Goal: Information Seeking & Learning: Learn about a topic

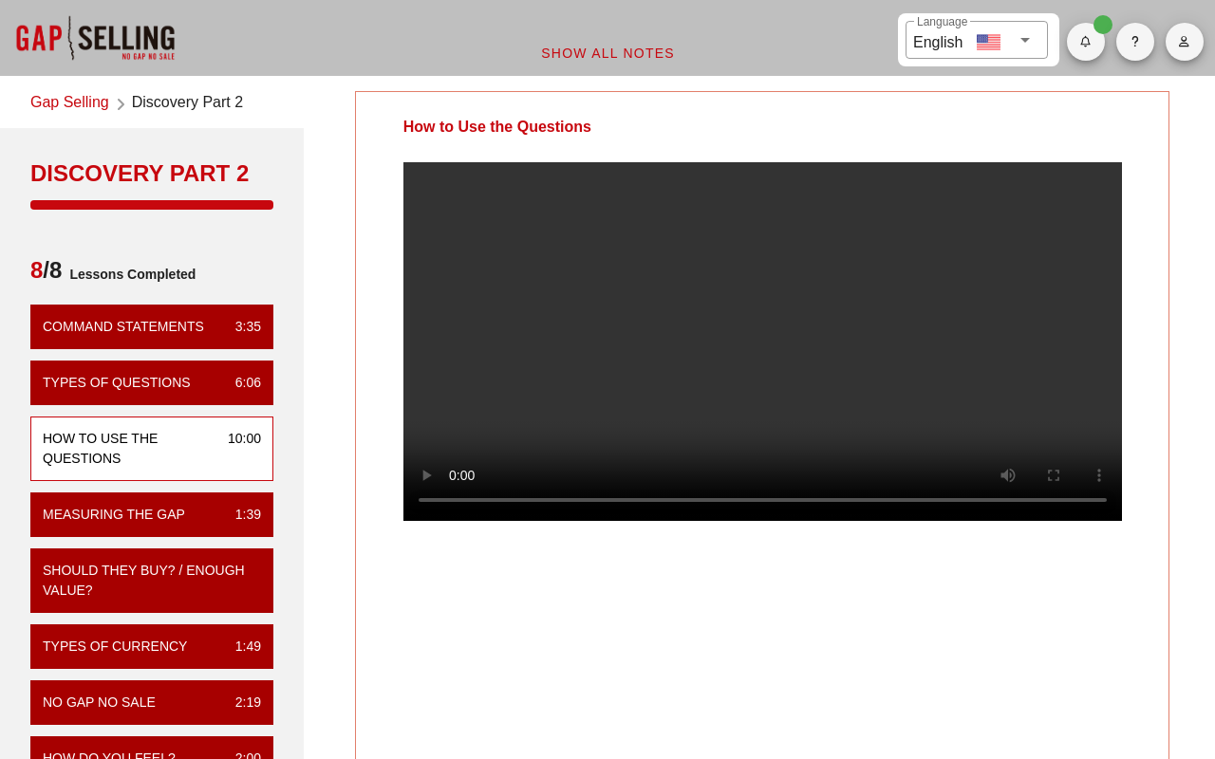
click at [663, 380] on video at bounding box center [762, 341] width 718 height 359
click at [864, 388] on video at bounding box center [762, 341] width 718 height 359
click at [413, 521] on video at bounding box center [762, 341] width 718 height 359
click at [526, 521] on video at bounding box center [762, 341] width 718 height 359
click at [945, 438] on video at bounding box center [762, 341] width 718 height 359
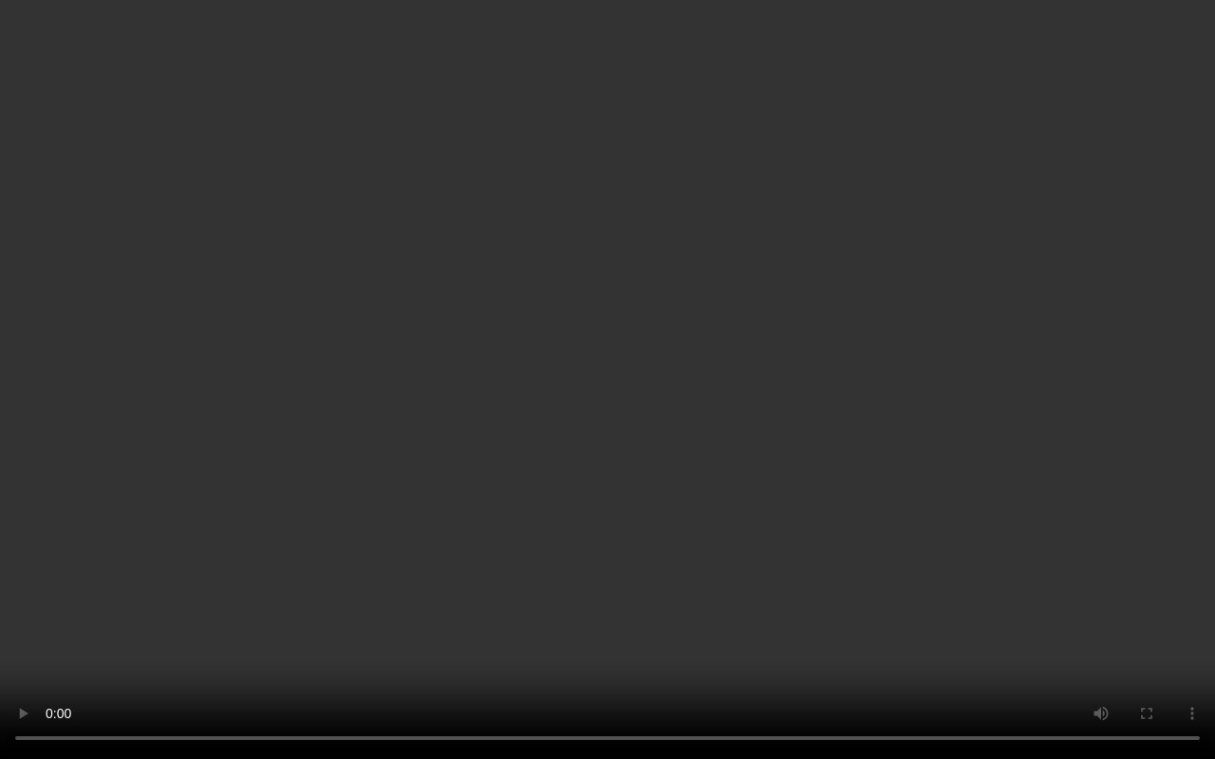
click at [919, 412] on video at bounding box center [607, 379] width 1215 height 759
click at [793, 475] on video at bounding box center [607, 379] width 1215 height 759
drag, startPoint x: 824, startPoint y: 451, endPoint x: 1051, endPoint y: 440, distance: 228.0
click at [824, 451] on video at bounding box center [607, 379] width 1215 height 759
click at [567, 534] on video at bounding box center [607, 379] width 1215 height 759
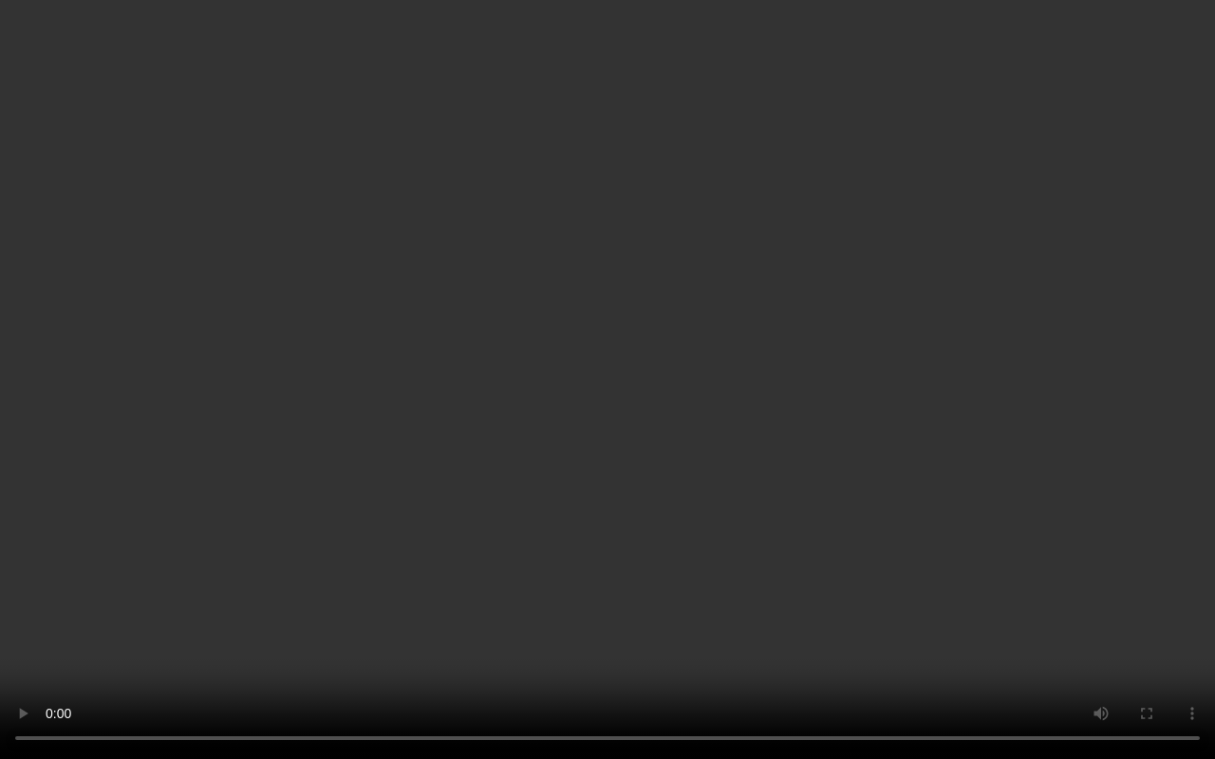
click at [938, 463] on video at bounding box center [607, 379] width 1215 height 759
click at [815, 414] on video at bounding box center [607, 379] width 1215 height 759
click at [967, 430] on video at bounding box center [607, 379] width 1215 height 759
click at [325, 452] on video at bounding box center [607, 379] width 1215 height 759
click at [427, 400] on video at bounding box center [607, 379] width 1215 height 759
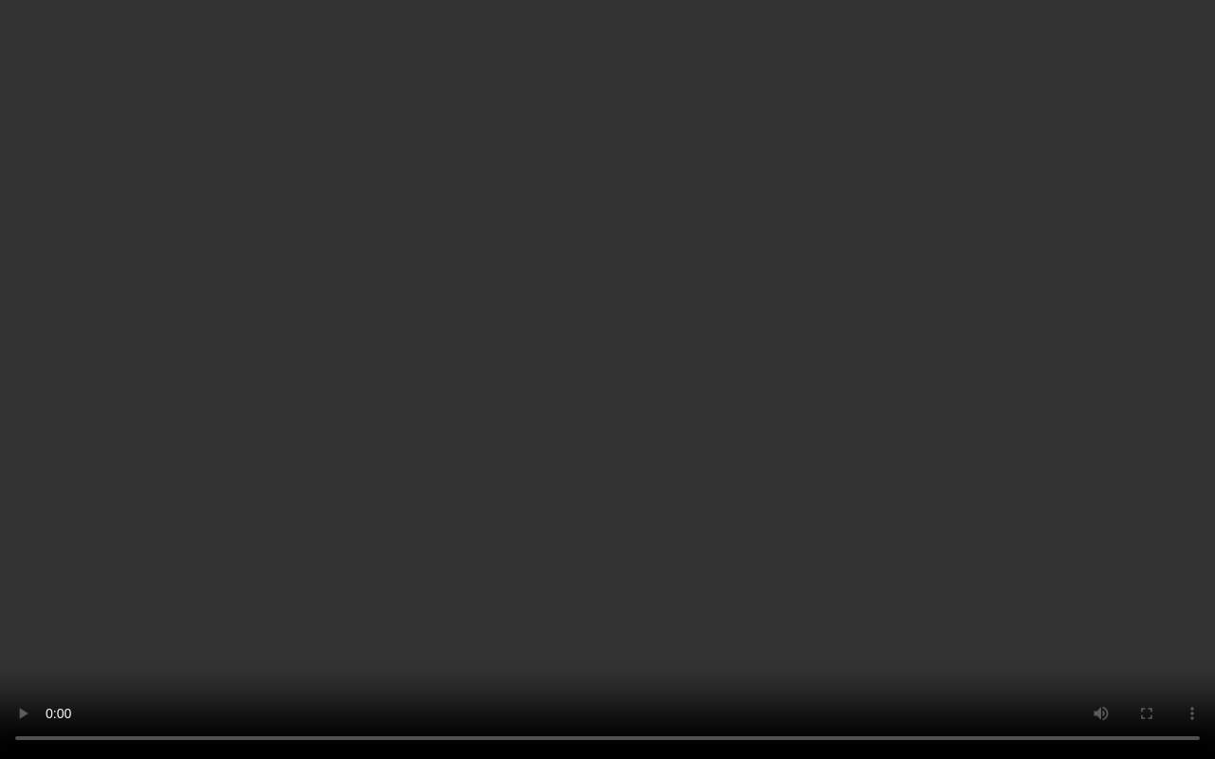
click at [442, 400] on video at bounding box center [607, 379] width 1215 height 759
click at [588, 396] on video at bounding box center [607, 379] width 1215 height 759
click at [618, 378] on video at bounding box center [607, 379] width 1215 height 759
click at [835, 394] on video at bounding box center [607, 379] width 1215 height 759
drag, startPoint x: 562, startPoint y: 433, endPoint x: 572, endPoint y: 452, distance: 21.7
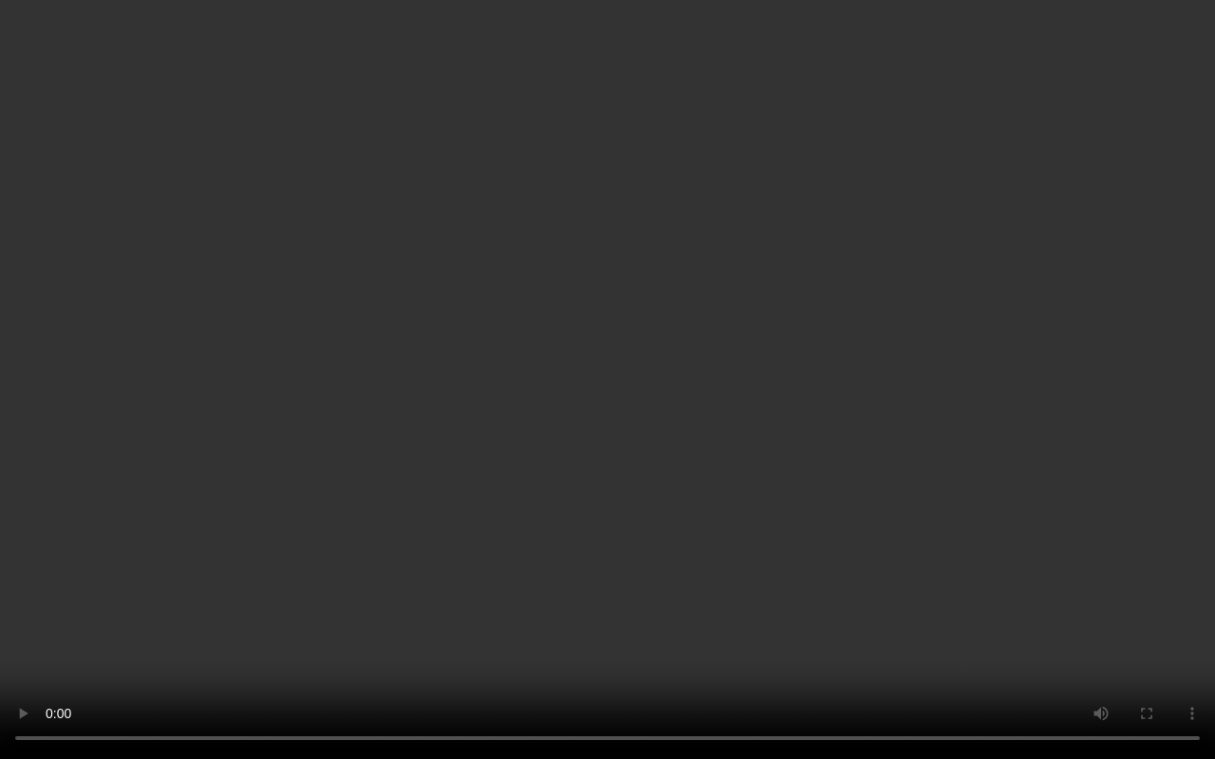
click at [562, 433] on video at bounding box center [607, 379] width 1215 height 759
click at [592, 459] on video at bounding box center [607, 379] width 1215 height 759
click at [837, 446] on video at bounding box center [607, 379] width 1215 height 759
click at [772, 419] on video at bounding box center [607, 379] width 1215 height 759
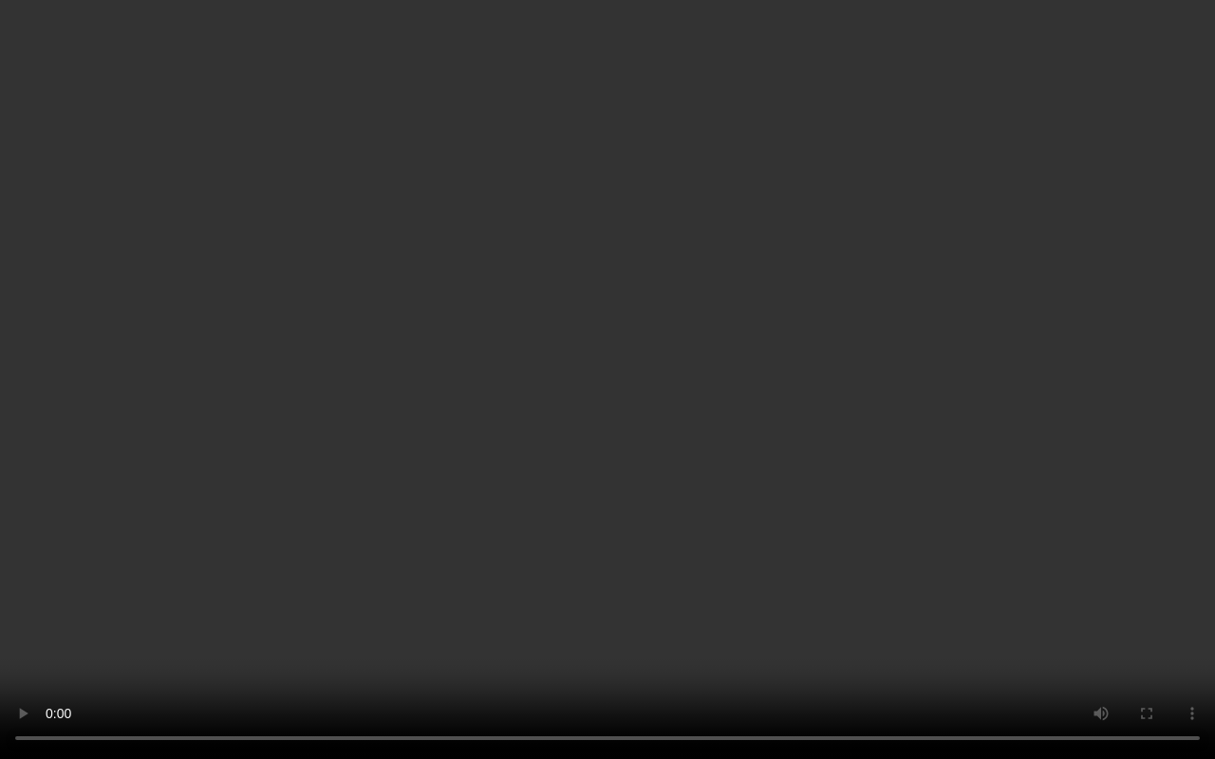
click at [492, 327] on video at bounding box center [607, 379] width 1215 height 759
click at [766, 516] on video at bounding box center [607, 379] width 1215 height 759
click at [794, 446] on video at bounding box center [607, 379] width 1215 height 759
click at [626, 527] on video at bounding box center [607, 379] width 1215 height 759
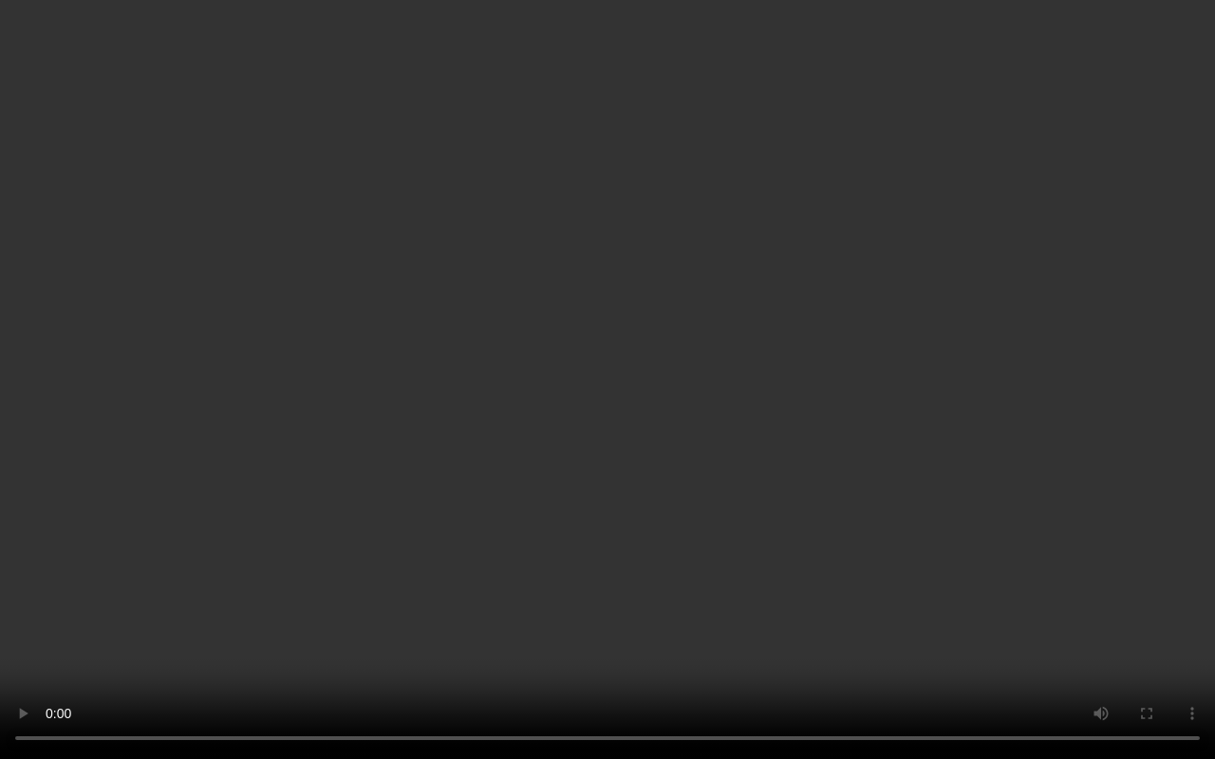
click at [443, 268] on video at bounding box center [607, 379] width 1215 height 759
click at [755, 380] on video at bounding box center [607, 379] width 1215 height 759
drag, startPoint x: 755, startPoint y: 380, endPoint x: 765, endPoint y: 383, distance: 10.2
click at [765, 383] on video at bounding box center [607, 379] width 1215 height 759
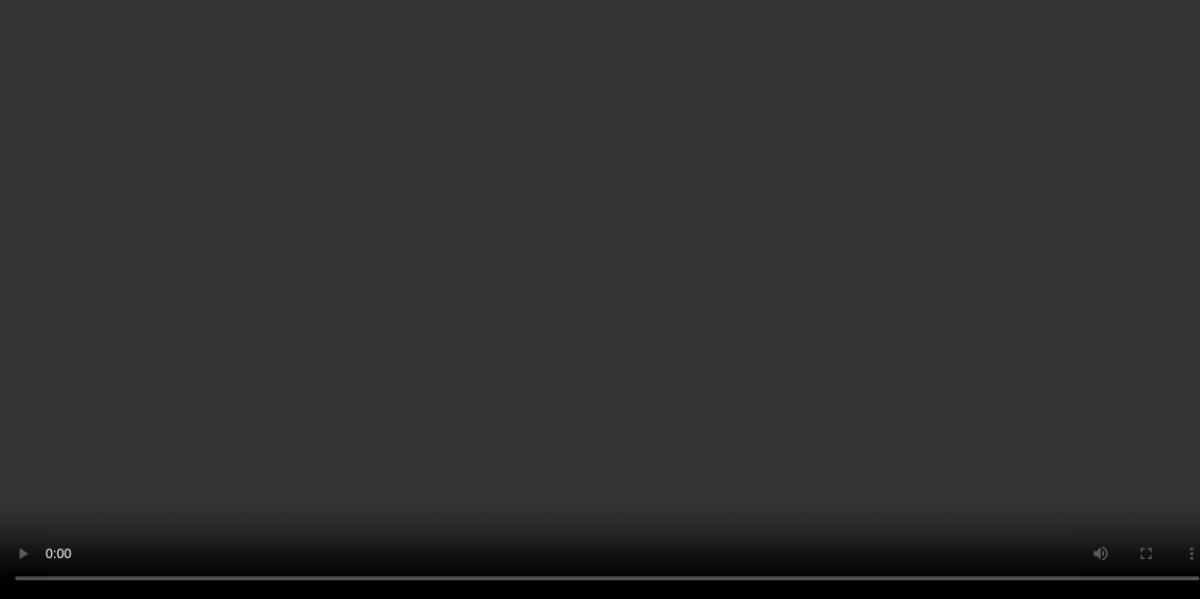
scroll to position [190, 0]
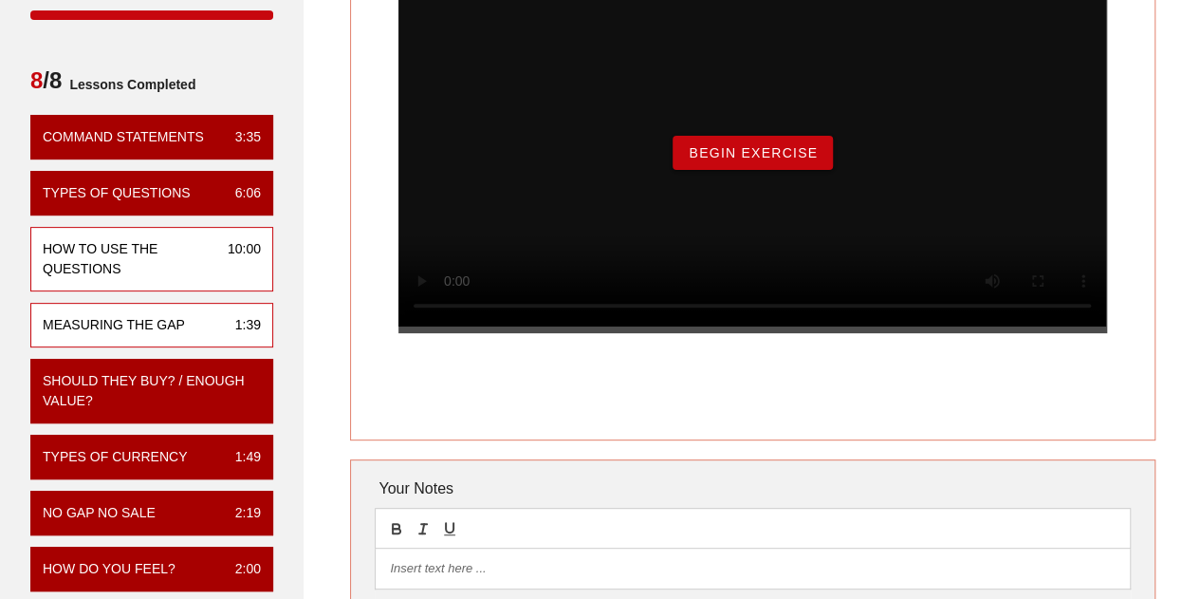
click at [192, 329] on div "Measuring the Gap 1:39" at bounding box center [151, 325] width 243 height 45
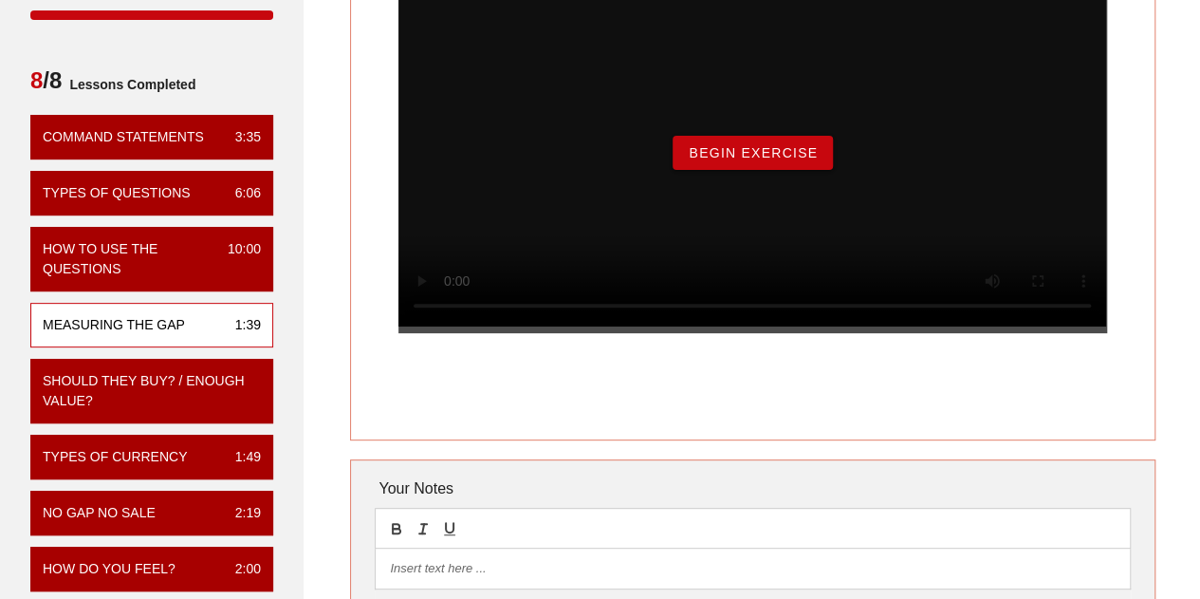
scroll to position [0, 0]
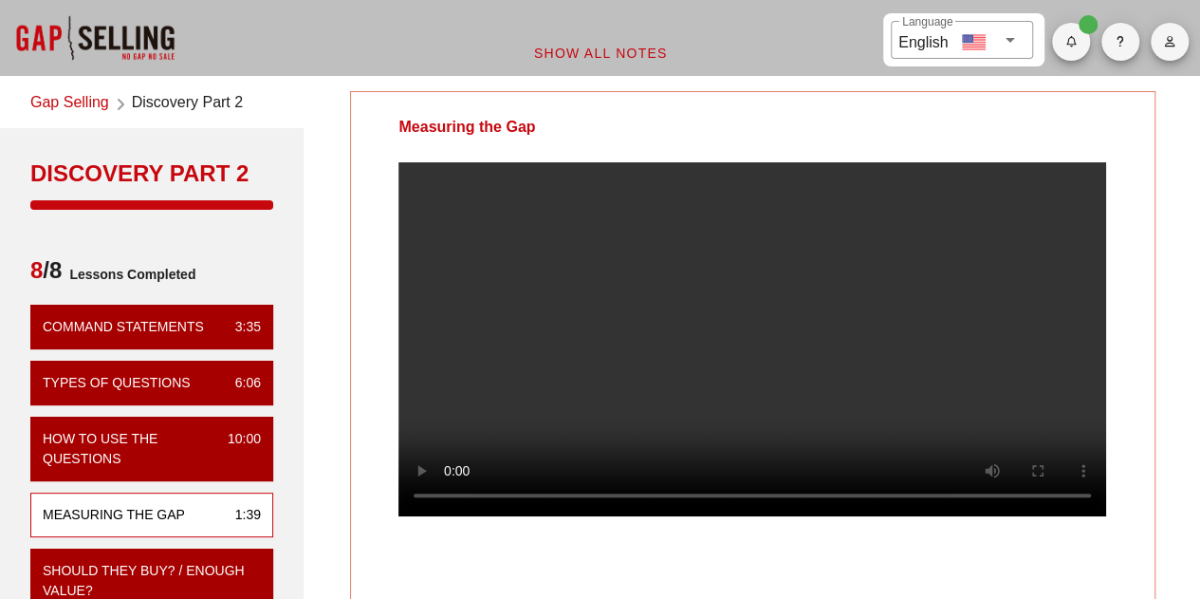
click at [901, 306] on video at bounding box center [753, 339] width 708 height 354
click at [790, 378] on video at bounding box center [753, 339] width 708 height 354
click at [790, 327] on video at bounding box center [753, 339] width 708 height 354
click at [661, 325] on video at bounding box center [753, 339] width 708 height 354
click at [660, 460] on video at bounding box center [753, 339] width 708 height 354
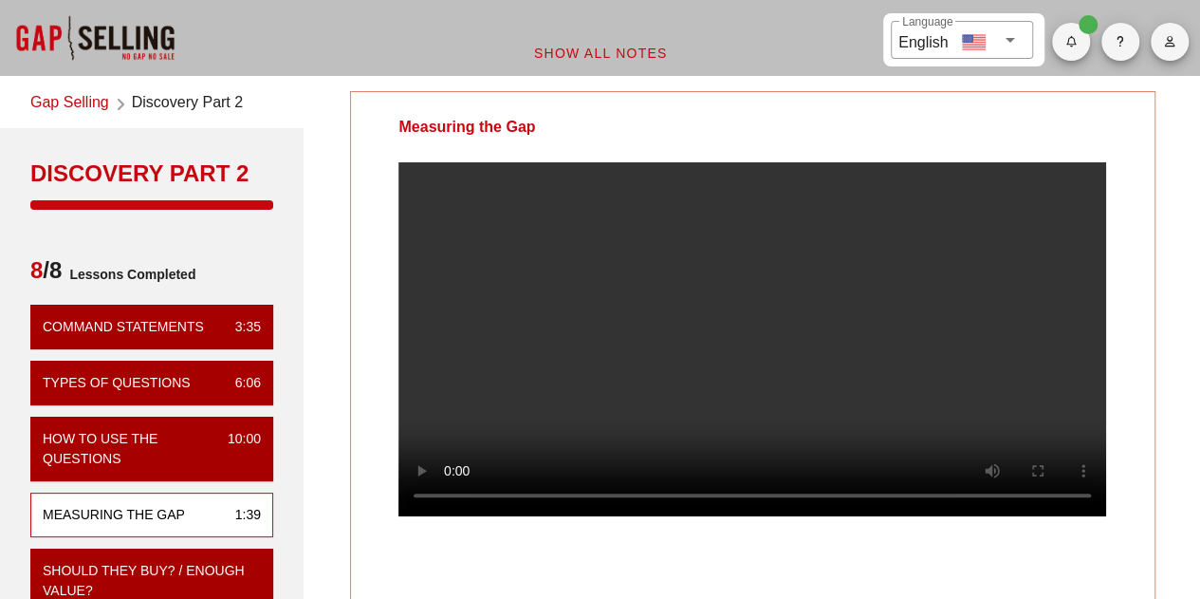
click at [595, 405] on video at bounding box center [753, 339] width 708 height 354
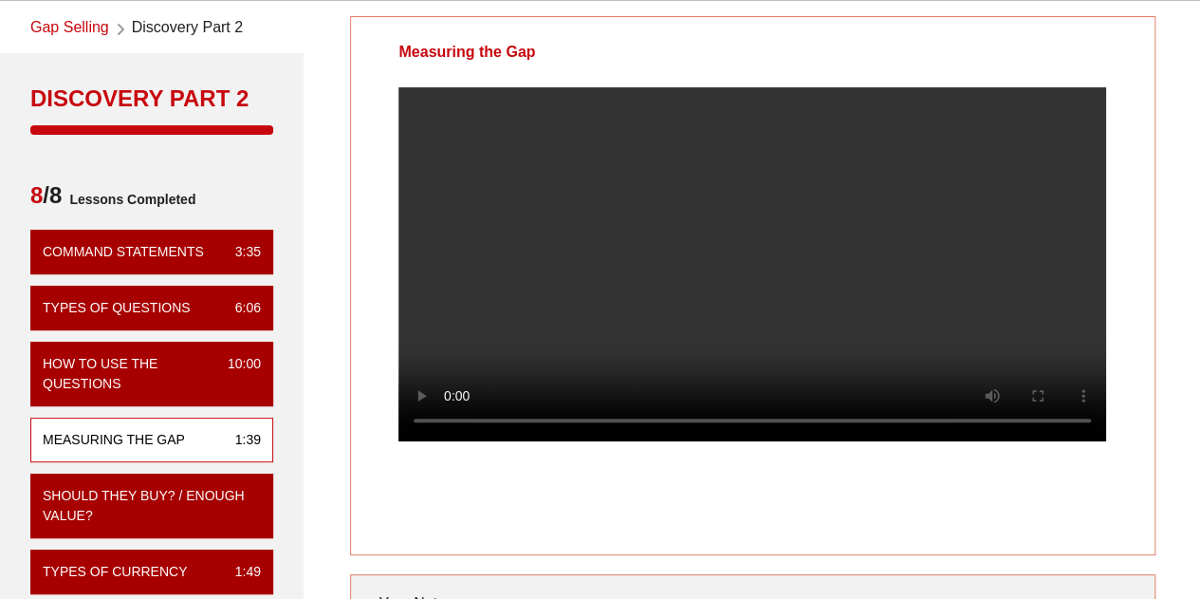
scroll to position [190, 0]
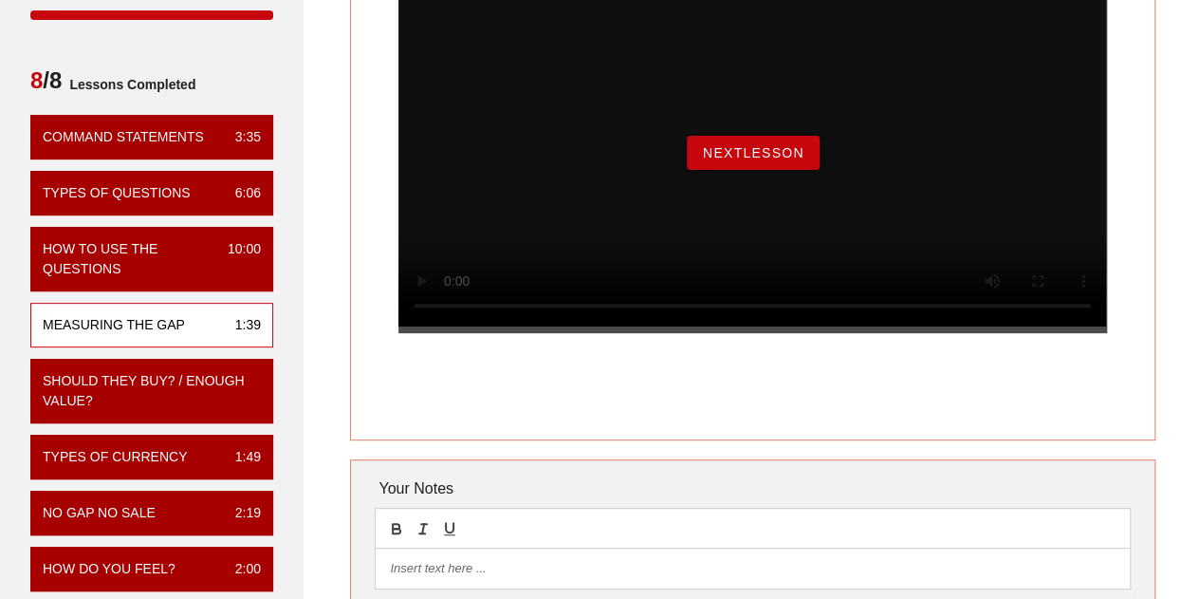
click at [773, 160] on button "NextLesson" at bounding box center [753, 153] width 133 height 34
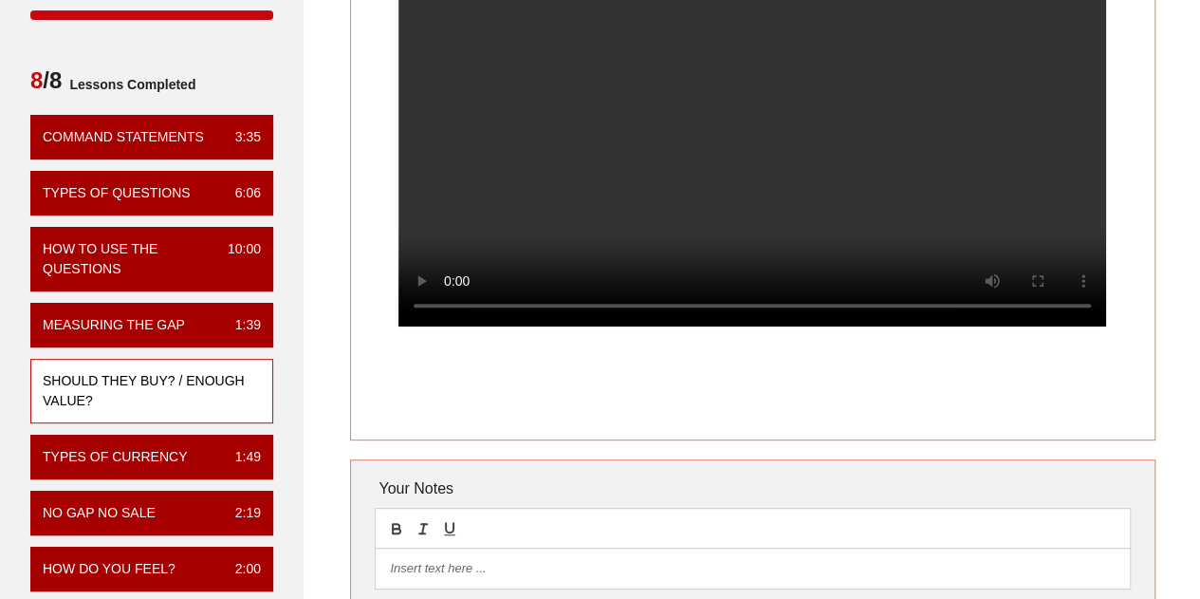
click at [713, 186] on video at bounding box center [753, 149] width 708 height 354
click at [842, 232] on video at bounding box center [753, 149] width 708 height 354
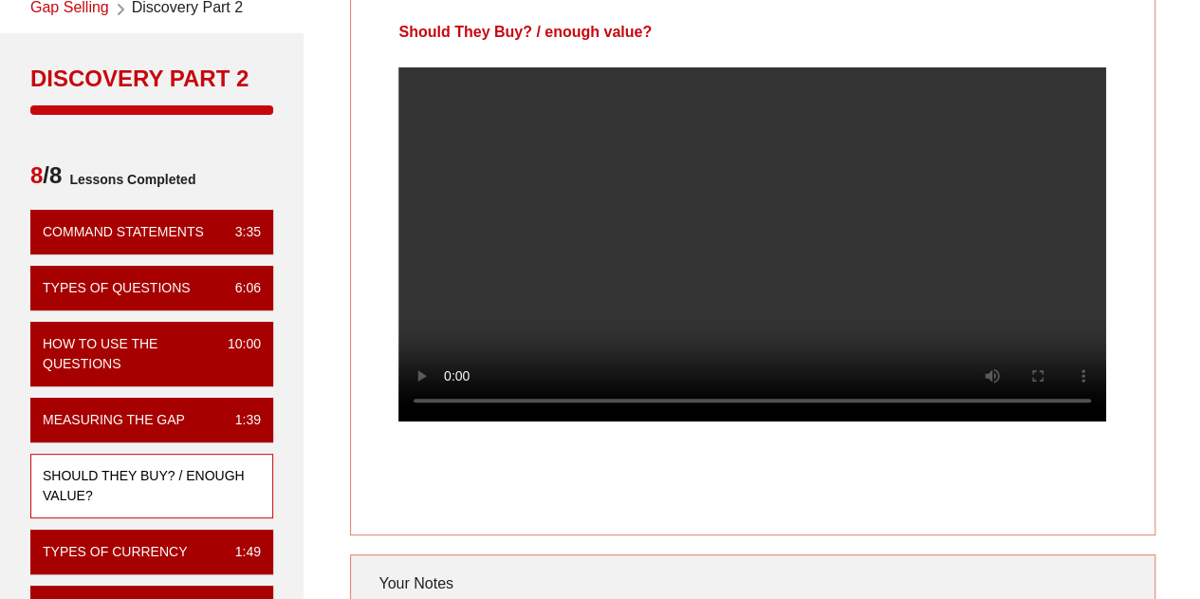
click at [862, 259] on video at bounding box center [753, 244] width 708 height 354
click at [817, 245] on video at bounding box center [753, 244] width 708 height 354
click at [347, 308] on div "Should They Buy? / enough value? Your Notes Save Note Show All Notes" at bounding box center [753, 406] width 918 height 842
click at [306, 321] on div "Should They Buy? / enough value? Your Notes Save Note Show All Notes" at bounding box center [753, 406] width 918 height 842
click at [787, 214] on video at bounding box center [753, 244] width 708 height 354
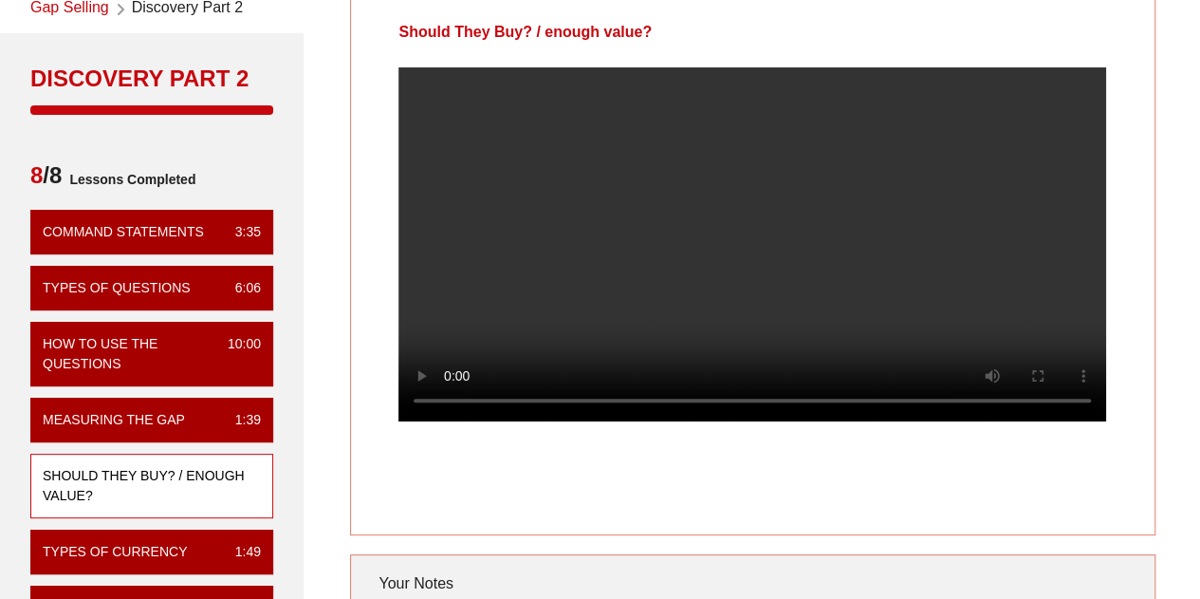
click at [946, 345] on video at bounding box center [753, 244] width 708 height 354
click at [753, 421] on video at bounding box center [753, 244] width 708 height 354
click at [546, 189] on video at bounding box center [753, 244] width 708 height 354
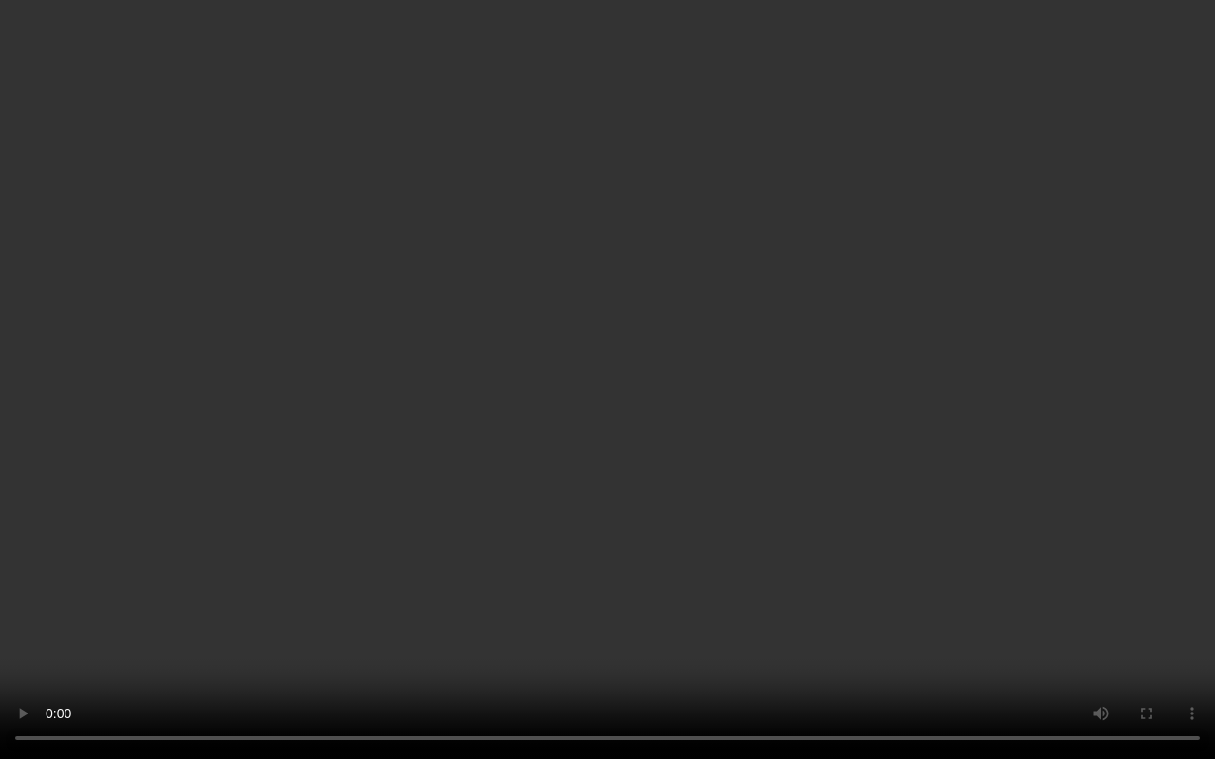
click at [1173, 481] on video at bounding box center [607, 379] width 1215 height 759
drag, startPoint x: 584, startPoint y: 306, endPoint x: 894, endPoint y: 312, distance: 310.4
click at [584, 306] on video at bounding box center [607, 379] width 1215 height 759
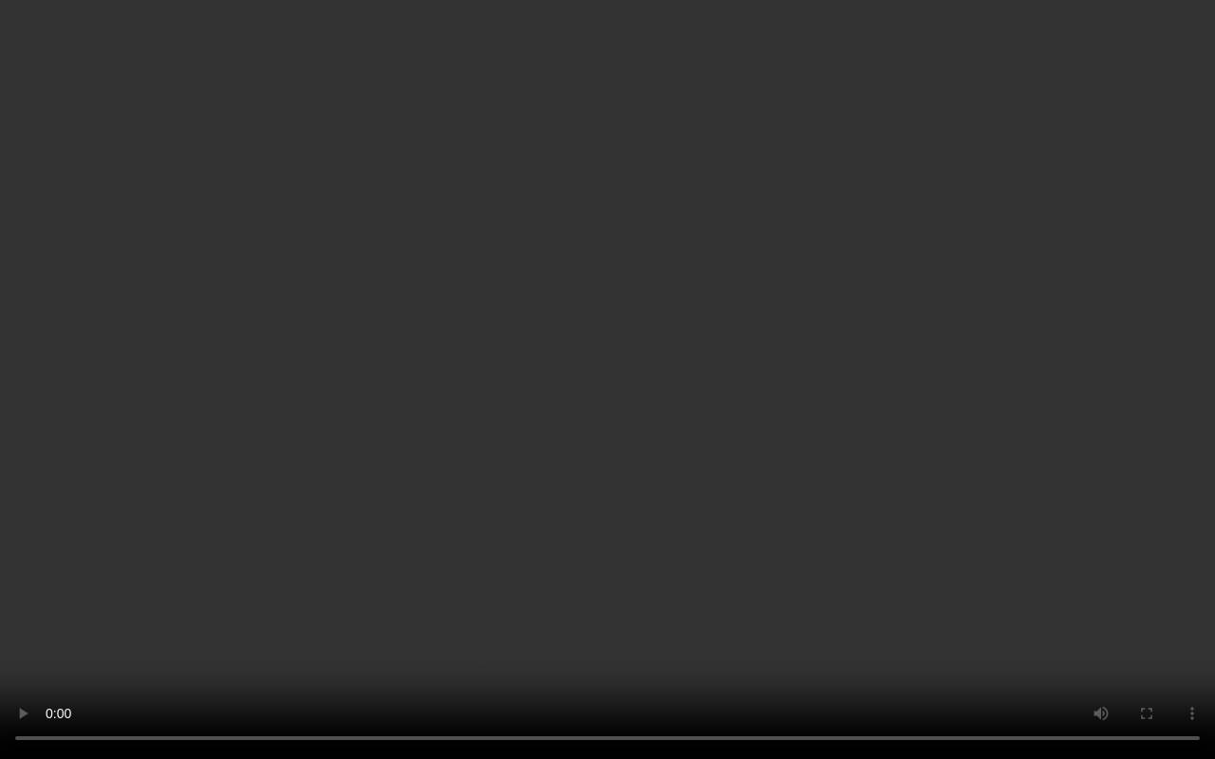
click at [828, 323] on video at bounding box center [607, 379] width 1215 height 759
click at [785, 412] on video at bounding box center [607, 379] width 1215 height 759
click at [596, 475] on video at bounding box center [607, 379] width 1215 height 759
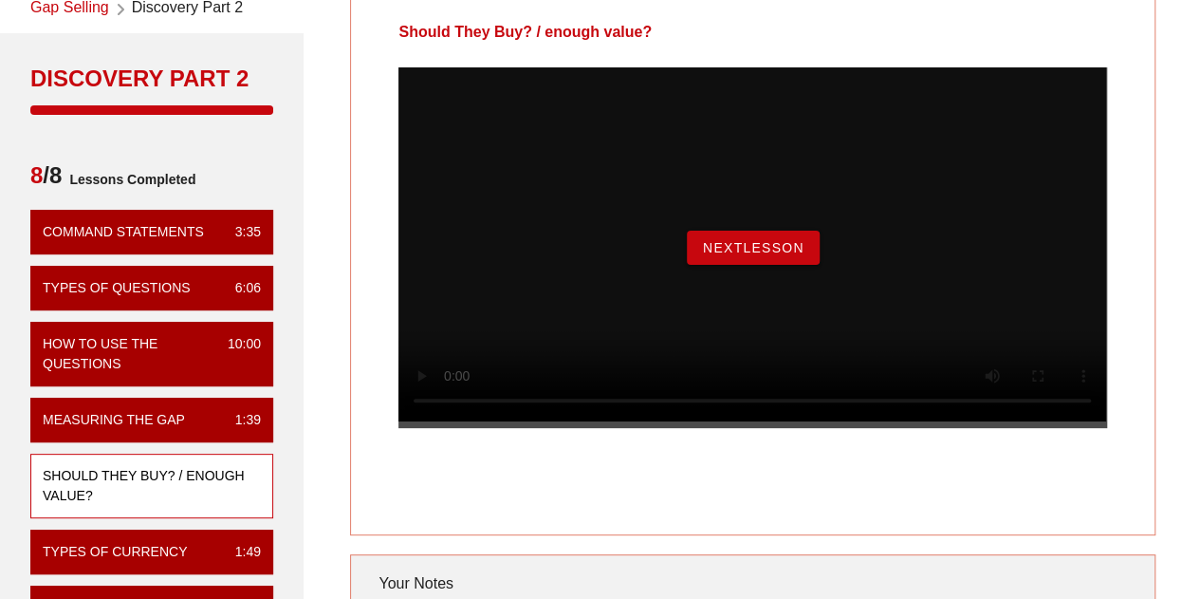
click at [332, 432] on div "Should They Buy? / enough value? NextLesson Your Notes Save Note Show All Notes" at bounding box center [753, 406] width 918 height 842
click at [920, 428] on div "NextLesson" at bounding box center [753, 247] width 708 height 361
drag, startPoint x: 154, startPoint y: 479, endPoint x: 173, endPoint y: 465, distance: 23.7
click at [154, 478] on div "Should They Buy? / enough value?" at bounding box center [144, 486] width 203 height 40
click at [774, 255] on span "NextLesson" at bounding box center [753, 247] width 102 height 15
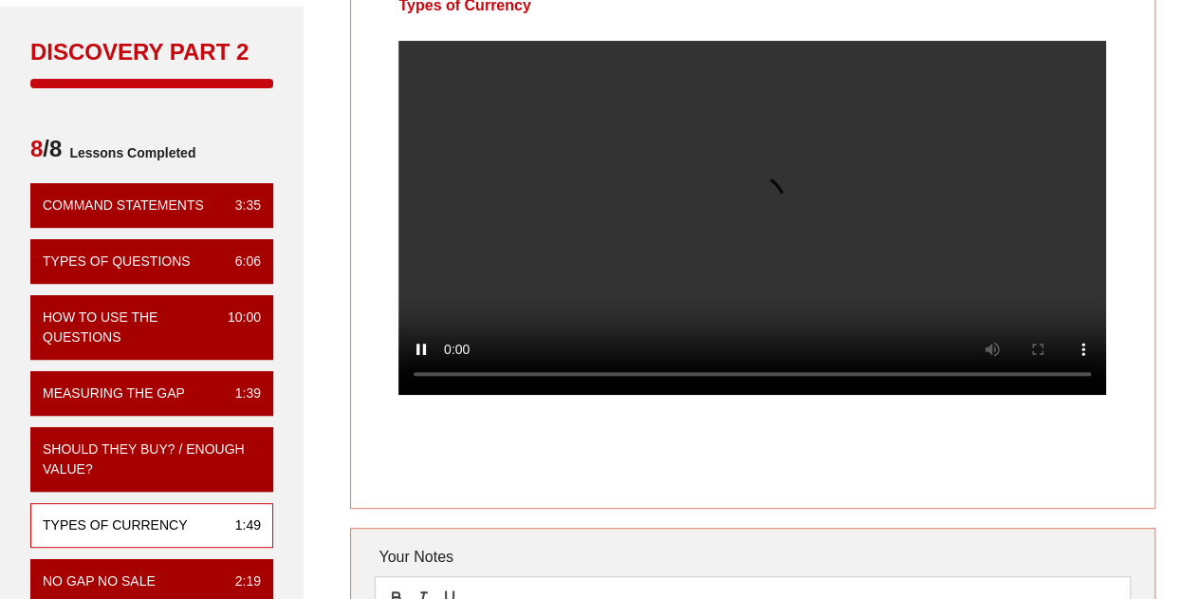
scroll to position [190, 0]
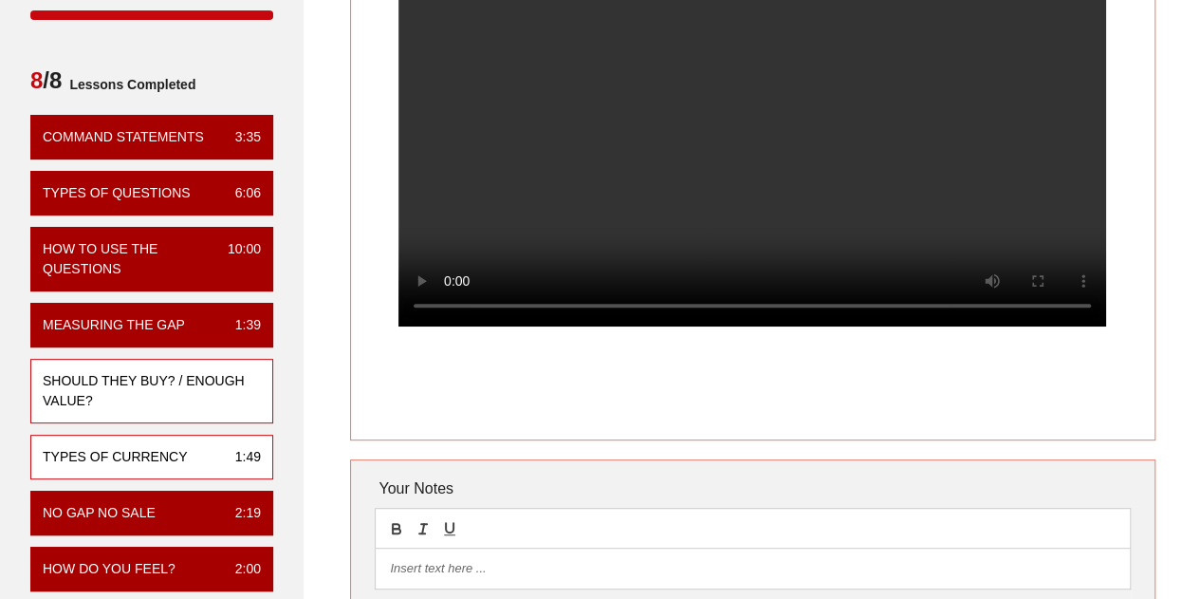
click at [178, 388] on div "Should They Buy? / enough value?" at bounding box center [144, 391] width 203 height 40
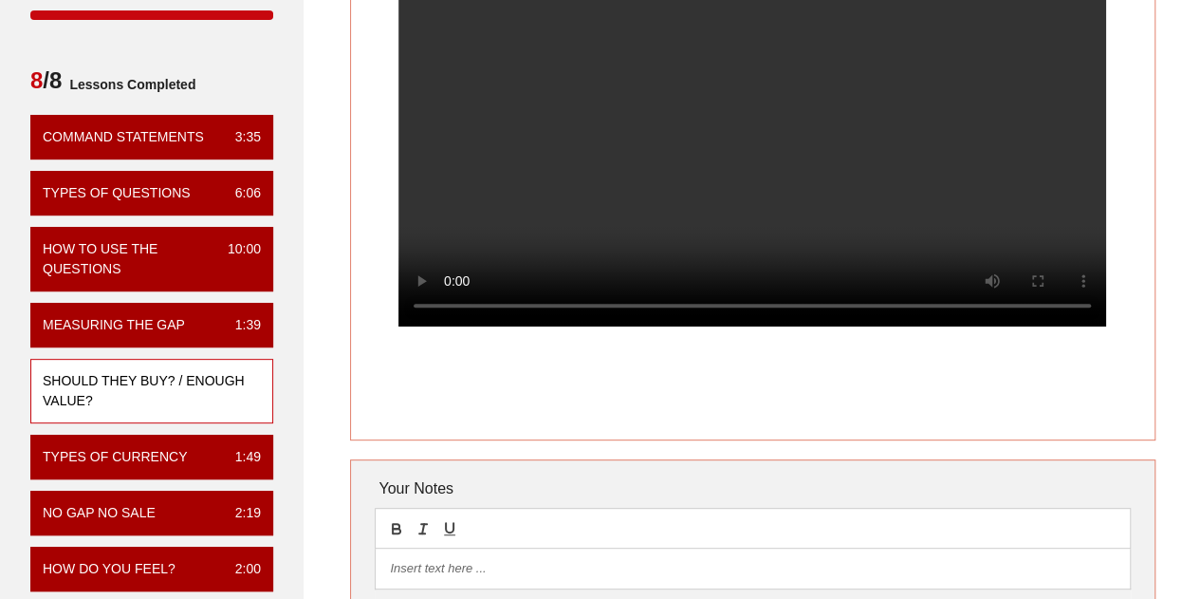
scroll to position [0, 0]
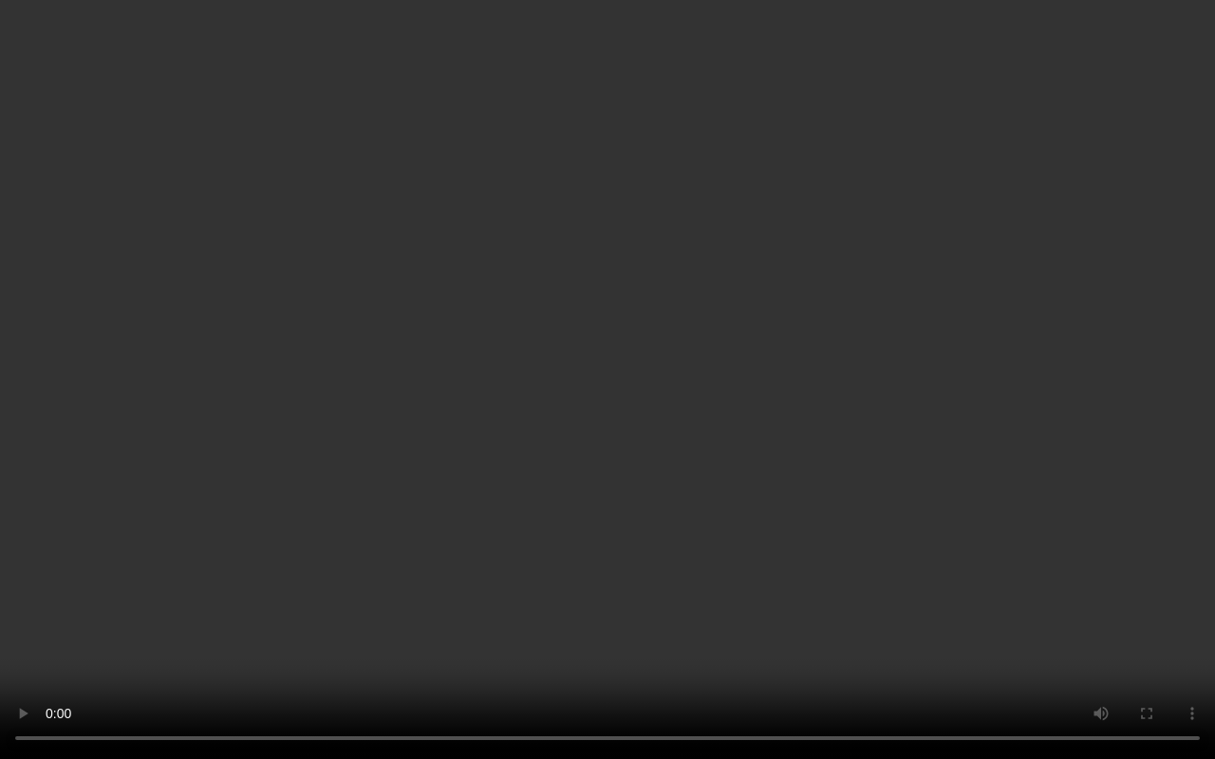
click at [440, 474] on video at bounding box center [607, 379] width 1215 height 759
click at [891, 407] on video at bounding box center [607, 379] width 1215 height 759
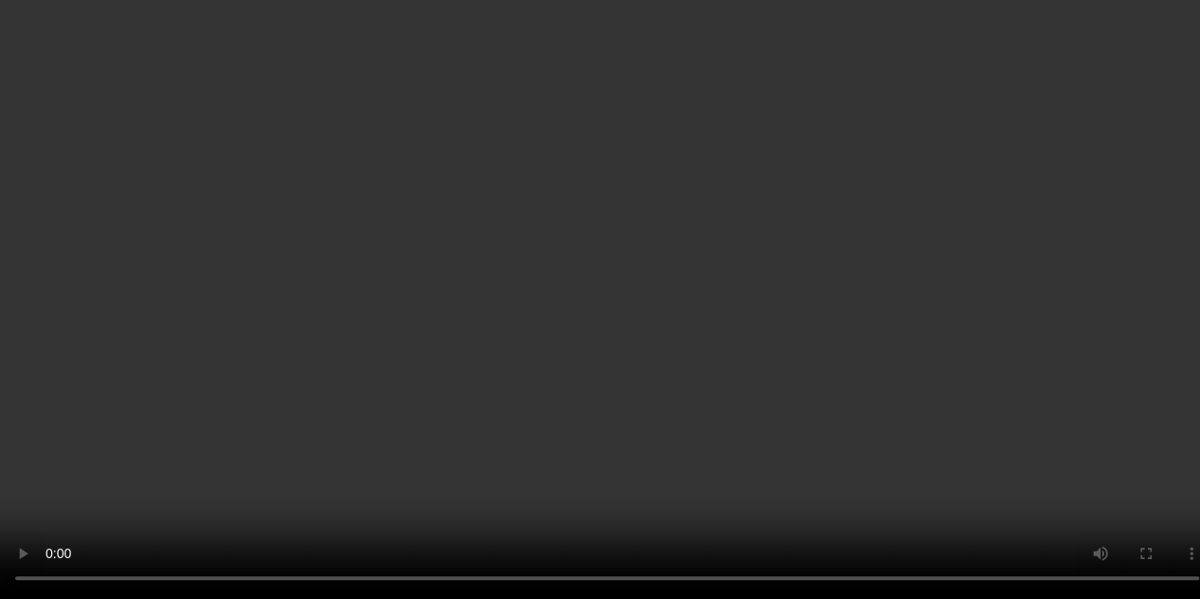
scroll to position [285, 0]
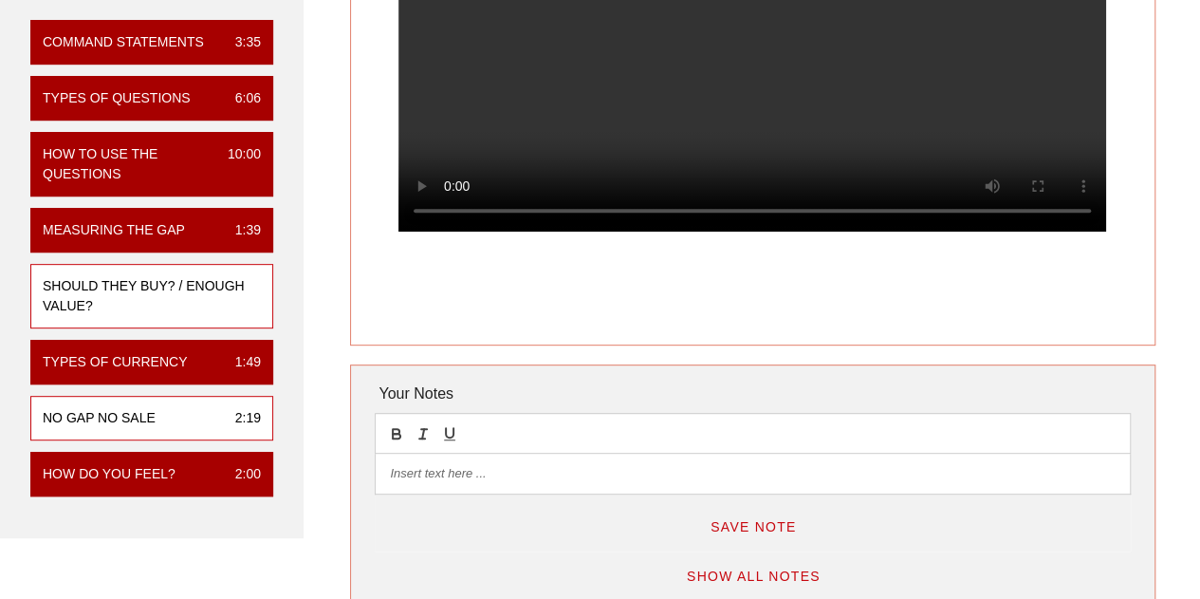
click at [147, 396] on div "No Gap No Sale 2:19" at bounding box center [151, 418] width 243 height 45
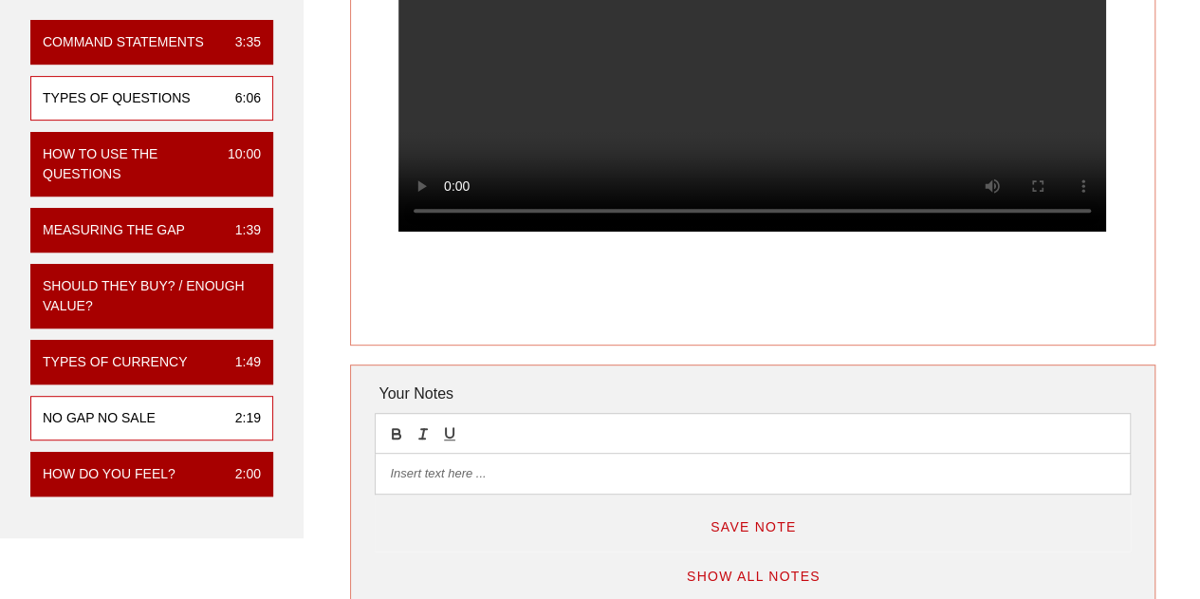
scroll to position [0, 0]
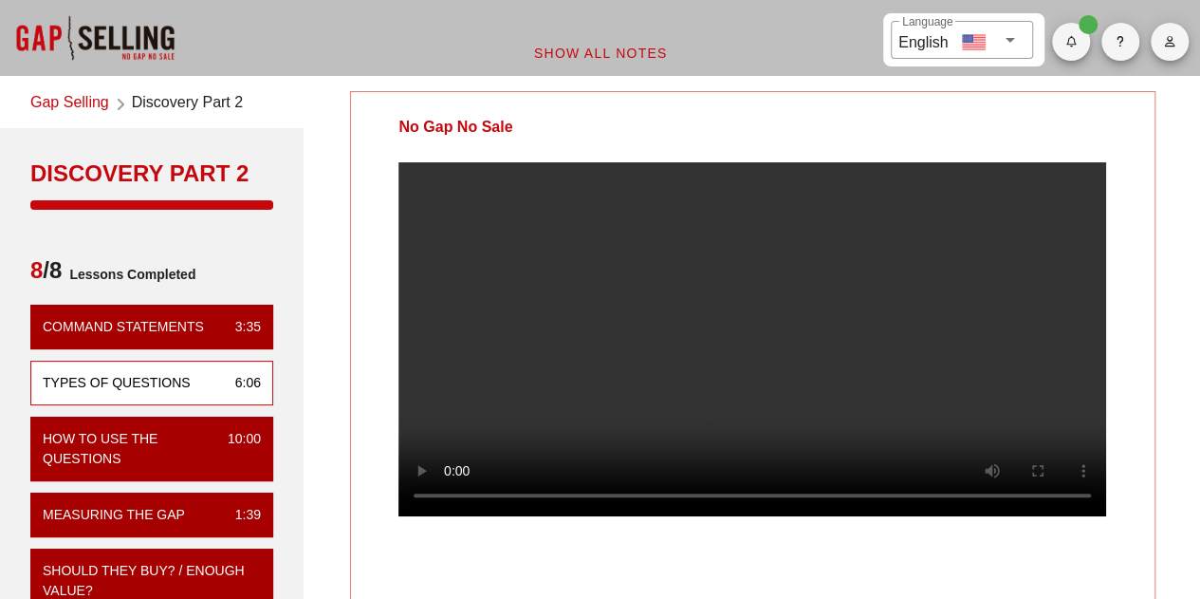
click at [144, 365] on div "Types of Questions 6:06" at bounding box center [151, 383] width 243 height 45
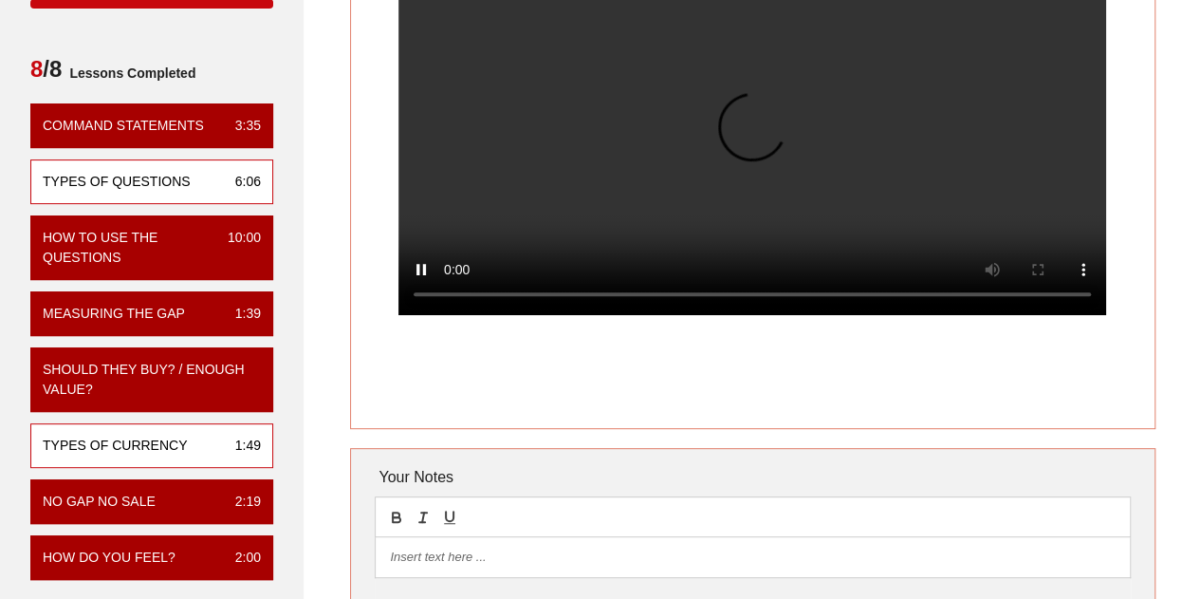
scroll to position [285, 0]
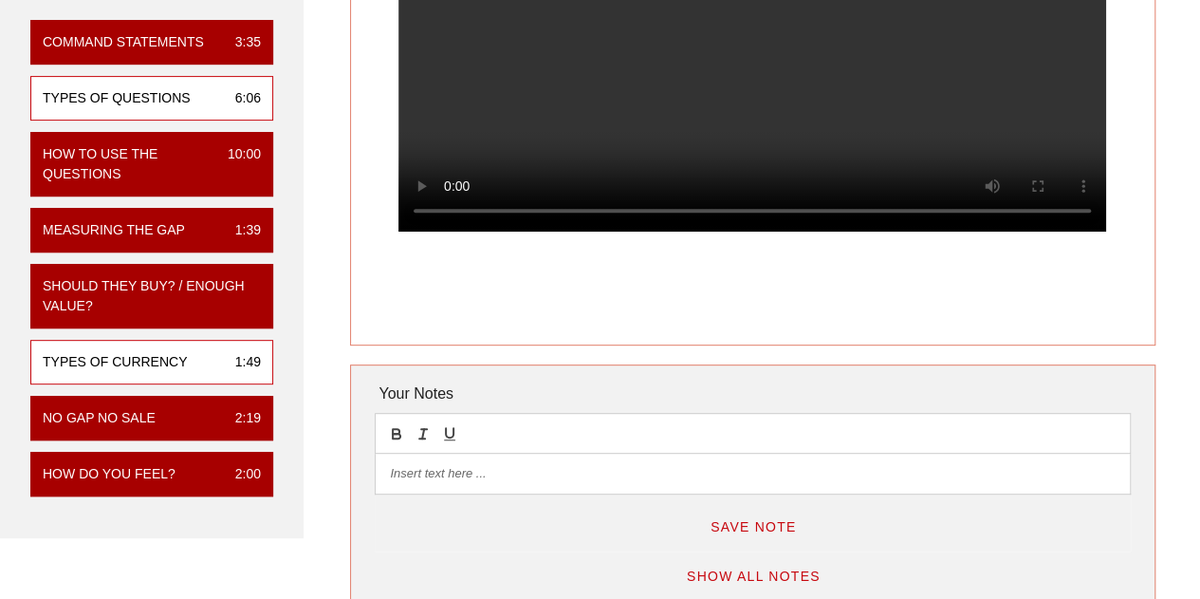
click at [116, 362] on div "Types of Currency" at bounding box center [115, 362] width 144 height 20
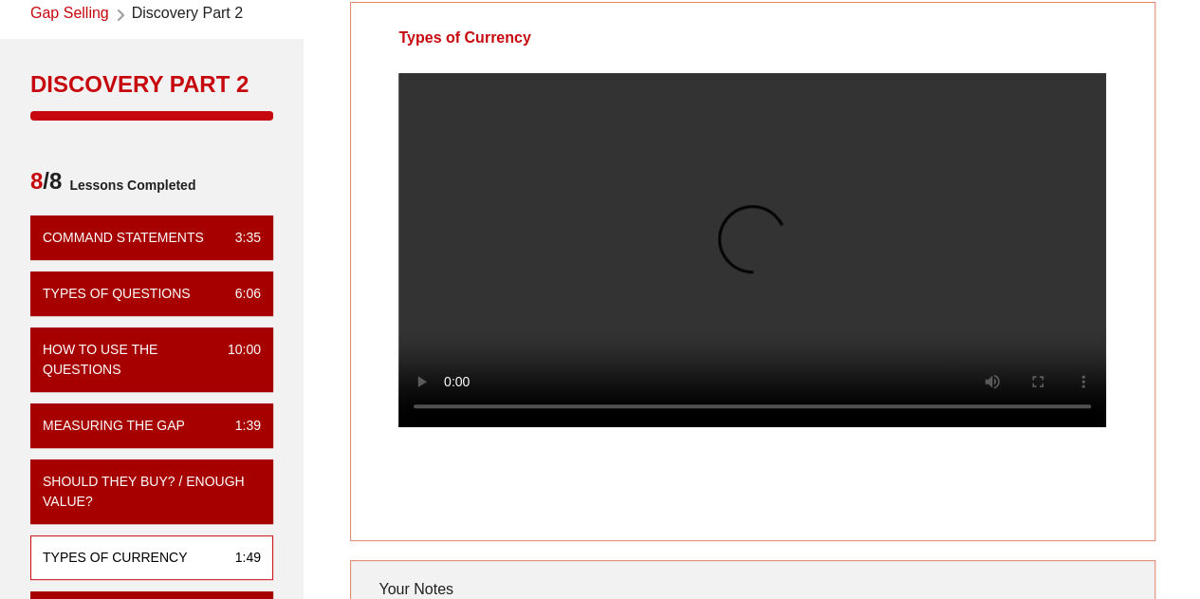
scroll to position [190, 0]
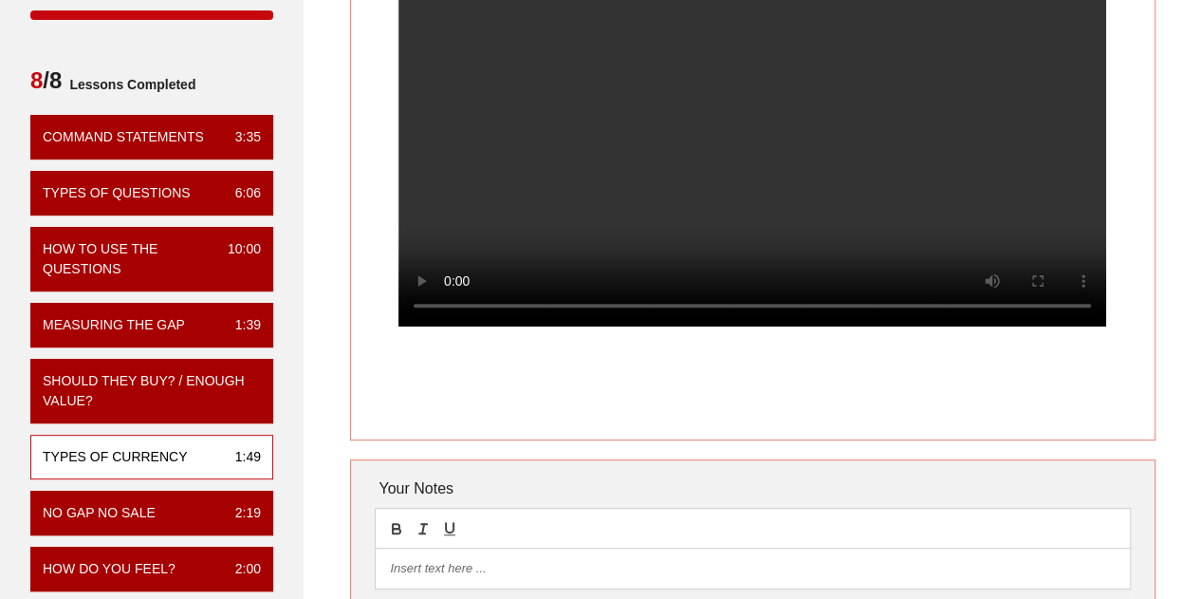
click at [798, 224] on video at bounding box center [753, 149] width 708 height 354
click at [527, 191] on video at bounding box center [753, 149] width 708 height 354
click at [931, 253] on video at bounding box center [753, 149] width 708 height 354
click at [626, 88] on video at bounding box center [753, 149] width 708 height 354
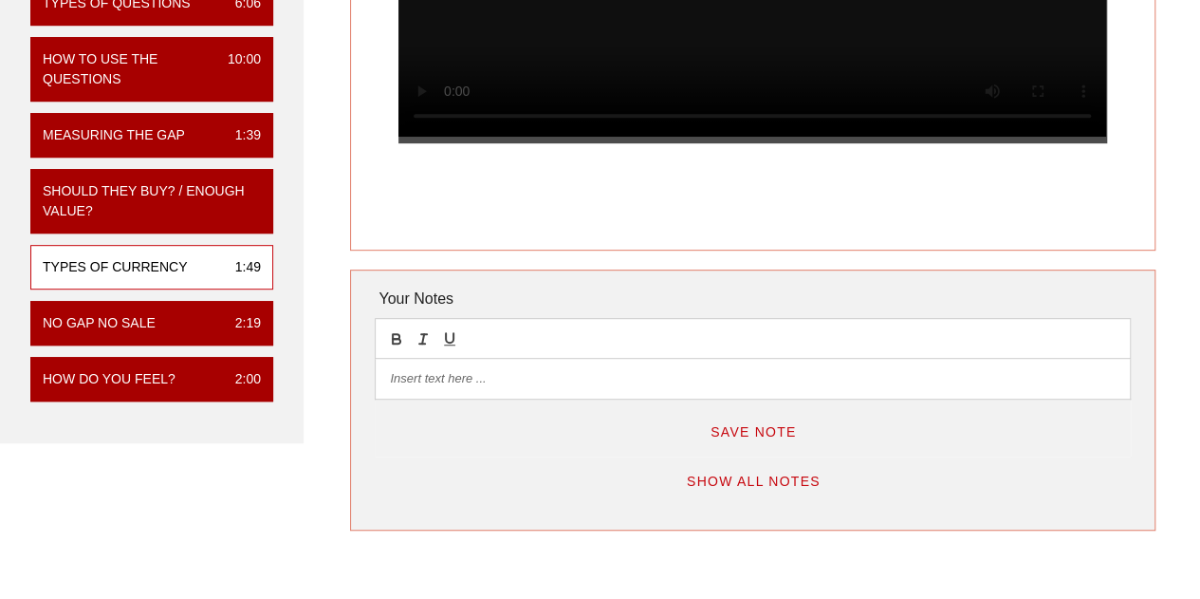
scroll to position [0, 0]
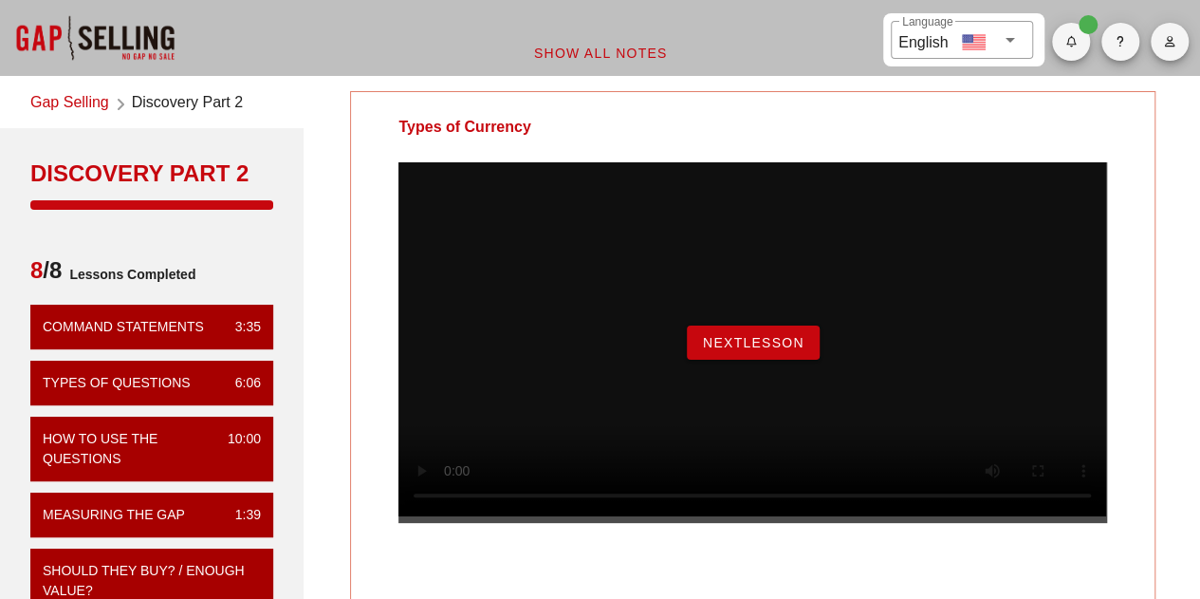
click at [66, 95] on link "Gap Selling" at bounding box center [69, 104] width 79 height 26
